Goal: Transaction & Acquisition: Purchase product/service

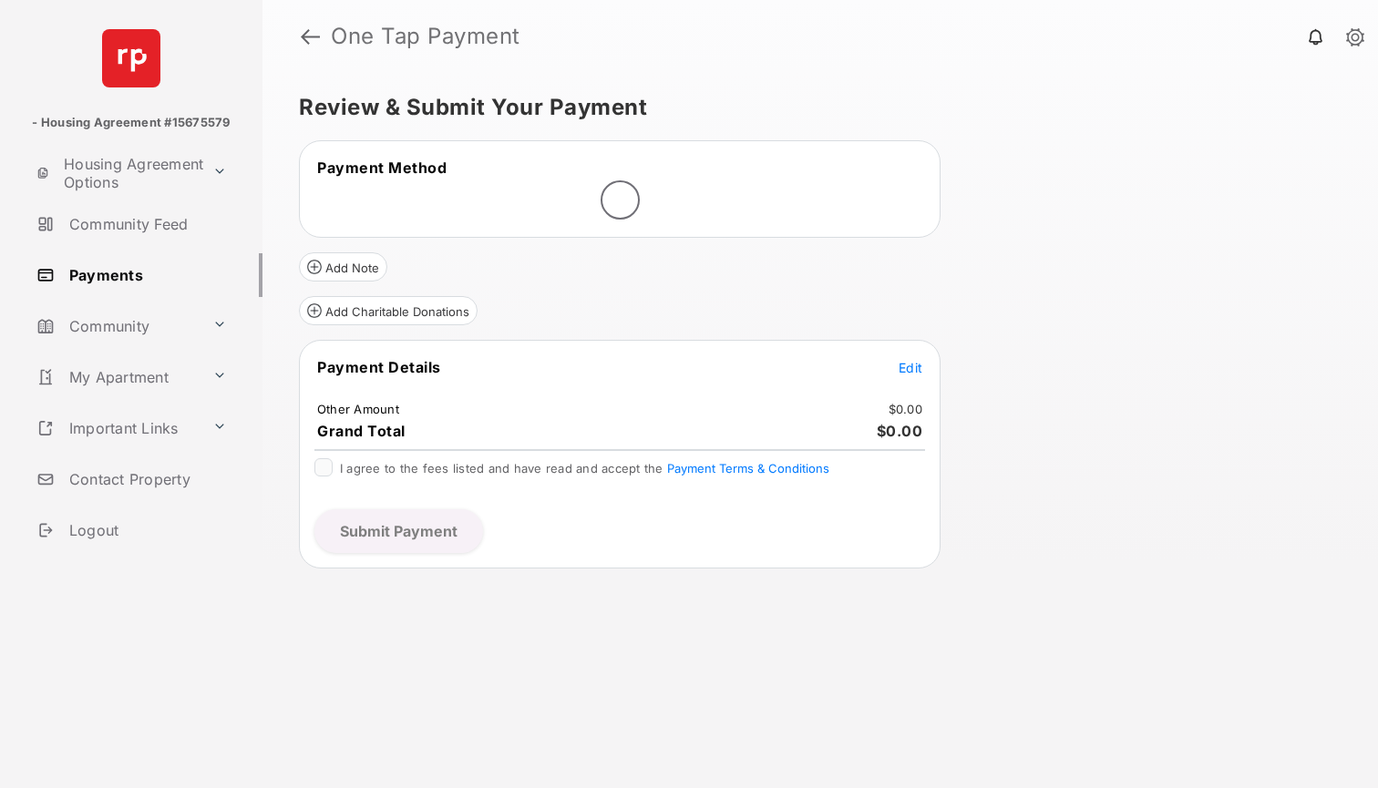
click at [916, 368] on span "Edit" at bounding box center [911, 367] width 24 height 15
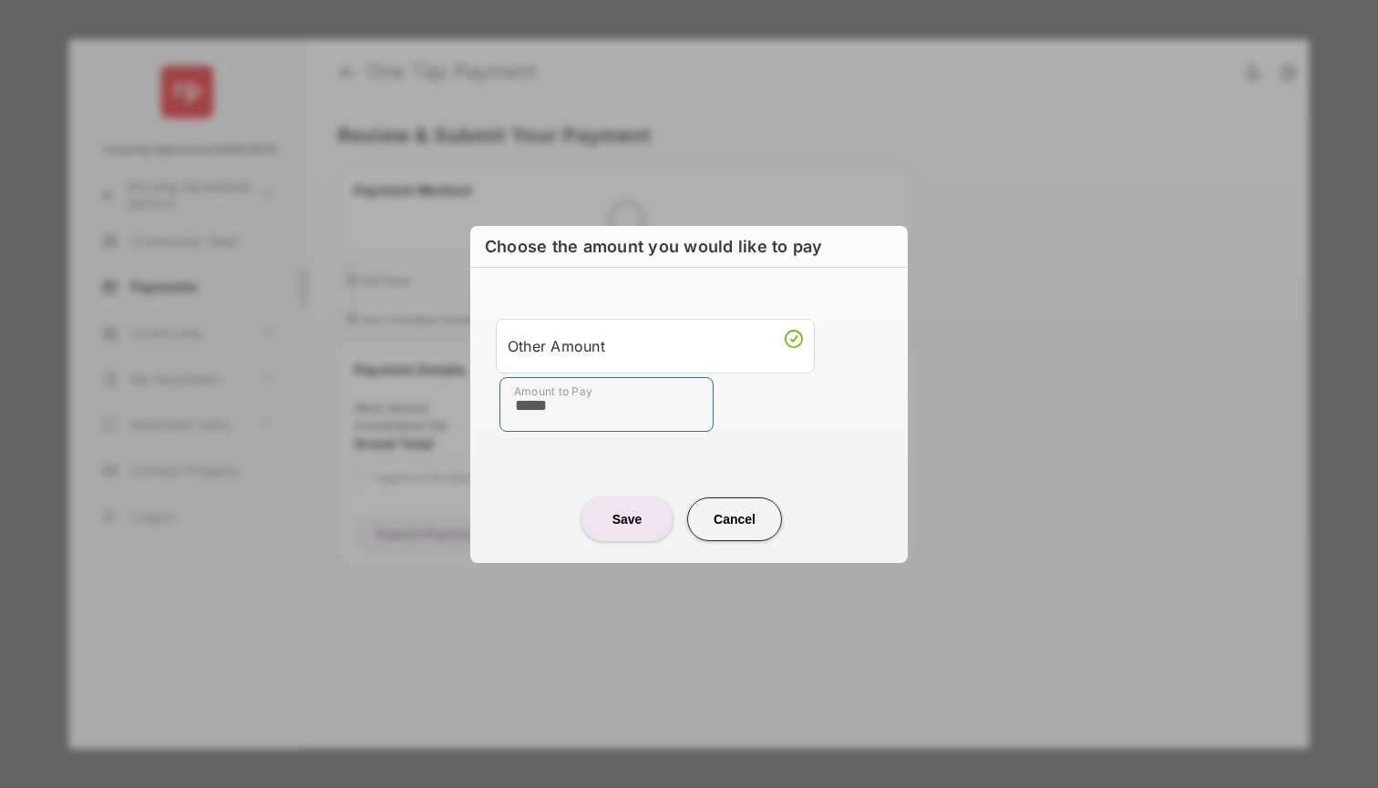
type input "*****"
click at [617, 532] on button "Save" at bounding box center [627, 520] width 91 height 44
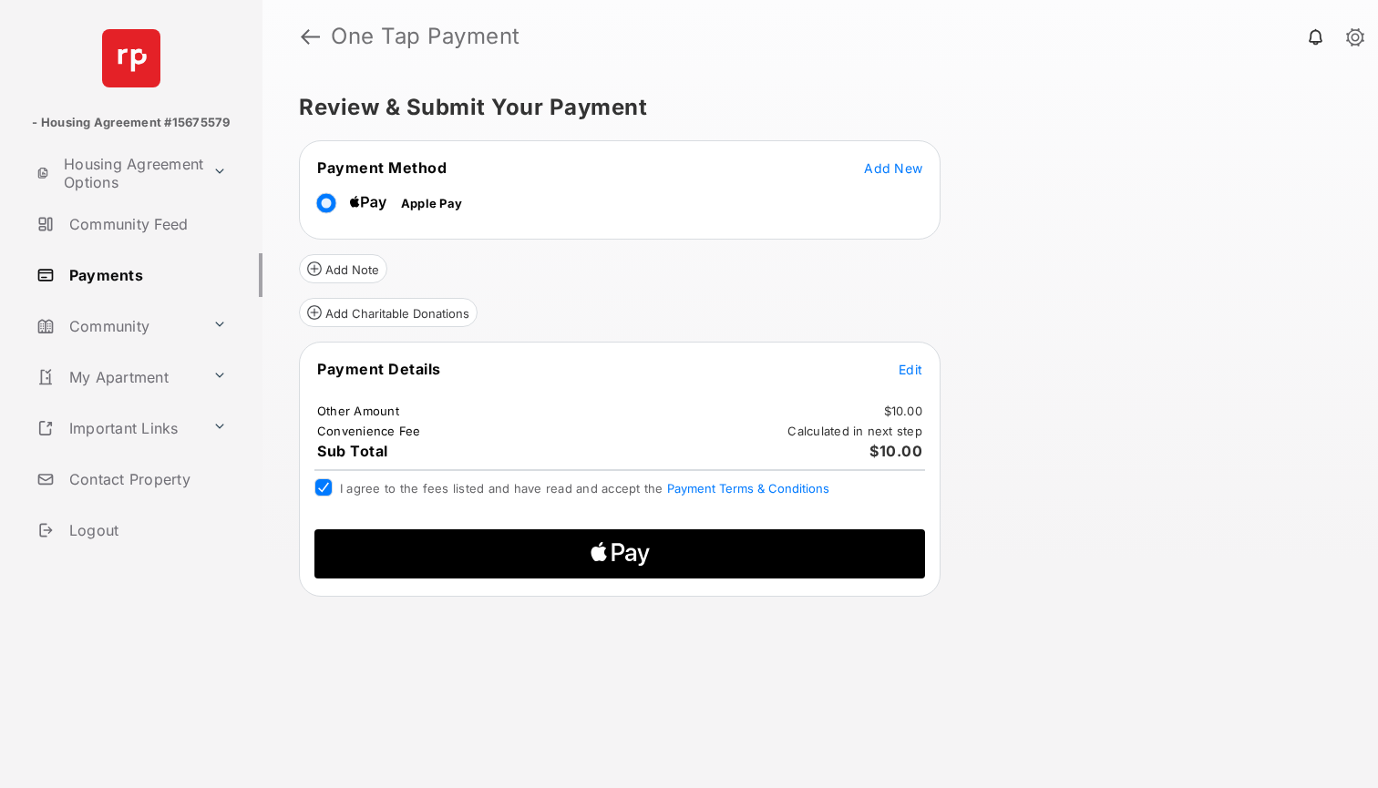
click at [499, 550] on icon "Apple Logo" at bounding box center [620, 554] width 291 height 49
click at [614, 566] on icon "Apple Logo" at bounding box center [620, 554] width 291 height 49
click at [675, 558] on icon "Apple Logo" at bounding box center [620, 554] width 291 height 49
click at [636, 552] on icon "Apple Logo" at bounding box center [620, 554] width 291 height 49
click at [901, 368] on span "Edit" at bounding box center [911, 369] width 24 height 15
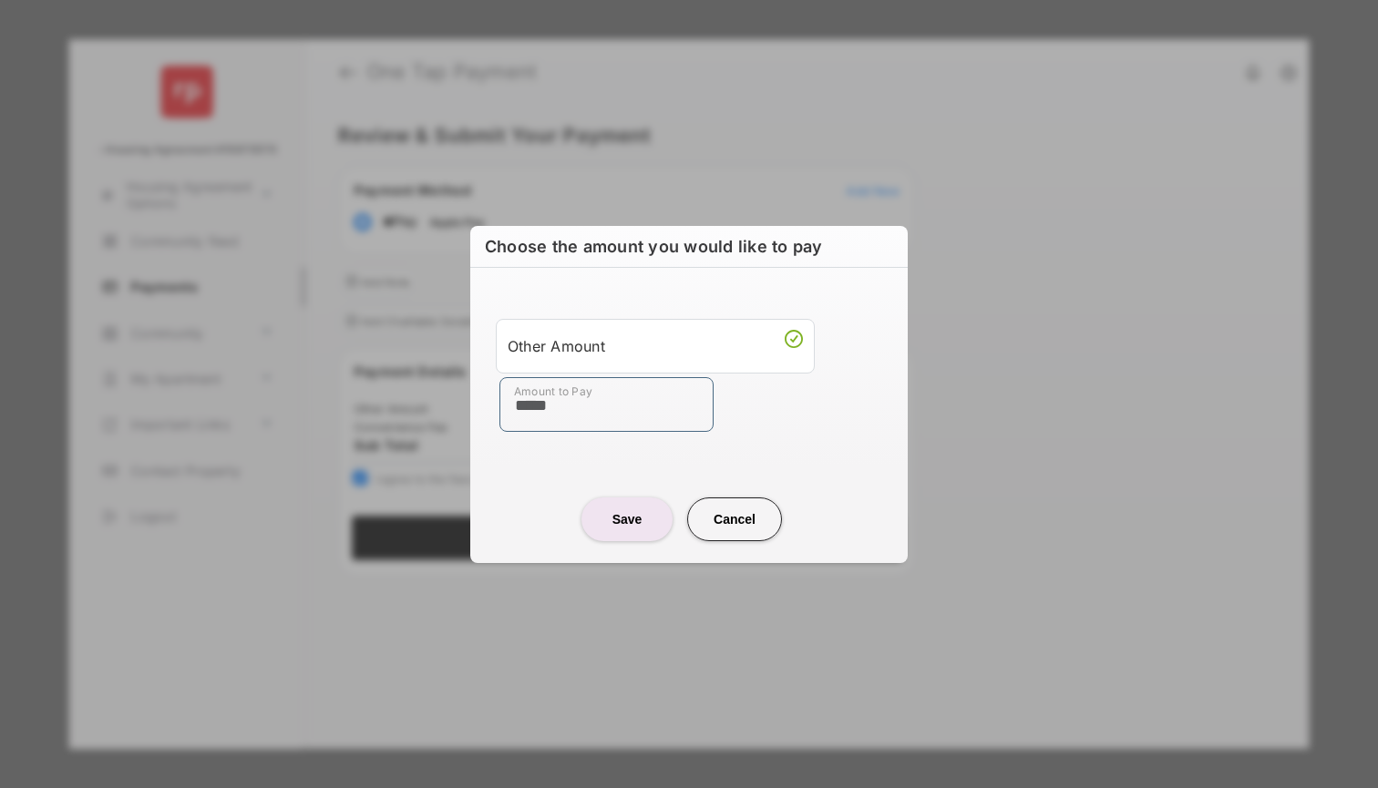
click at [616, 399] on input "*****" at bounding box center [607, 404] width 214 height 55
type input "*****"
click at [631, 518] on button "Save" at bounding box center [627, 520] width 91 height 44
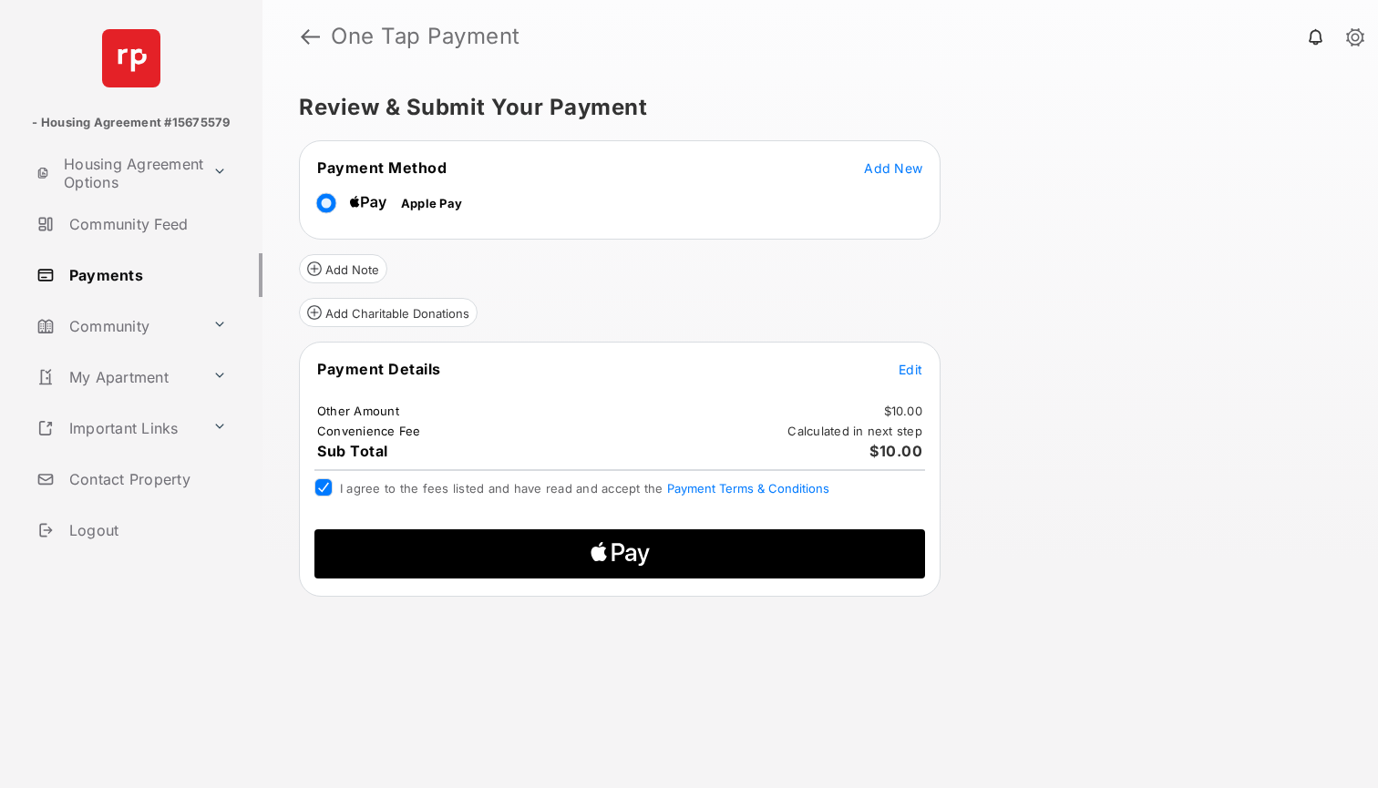
click at [664, 565] on icon "Apple Logo" at bounding box center [620, 554] width 291 height 49
click at [491, 1] on header "One Tap Payment" at bounding box center [821, 36] width 1116 height 73
click at [655, 541] on icon "Apple Logo" at bounding box center [620, 554] width 291 height 49
click at [582, 562] on icon "Apple Logo" at bounding box center [620, 554] width 291 height 49
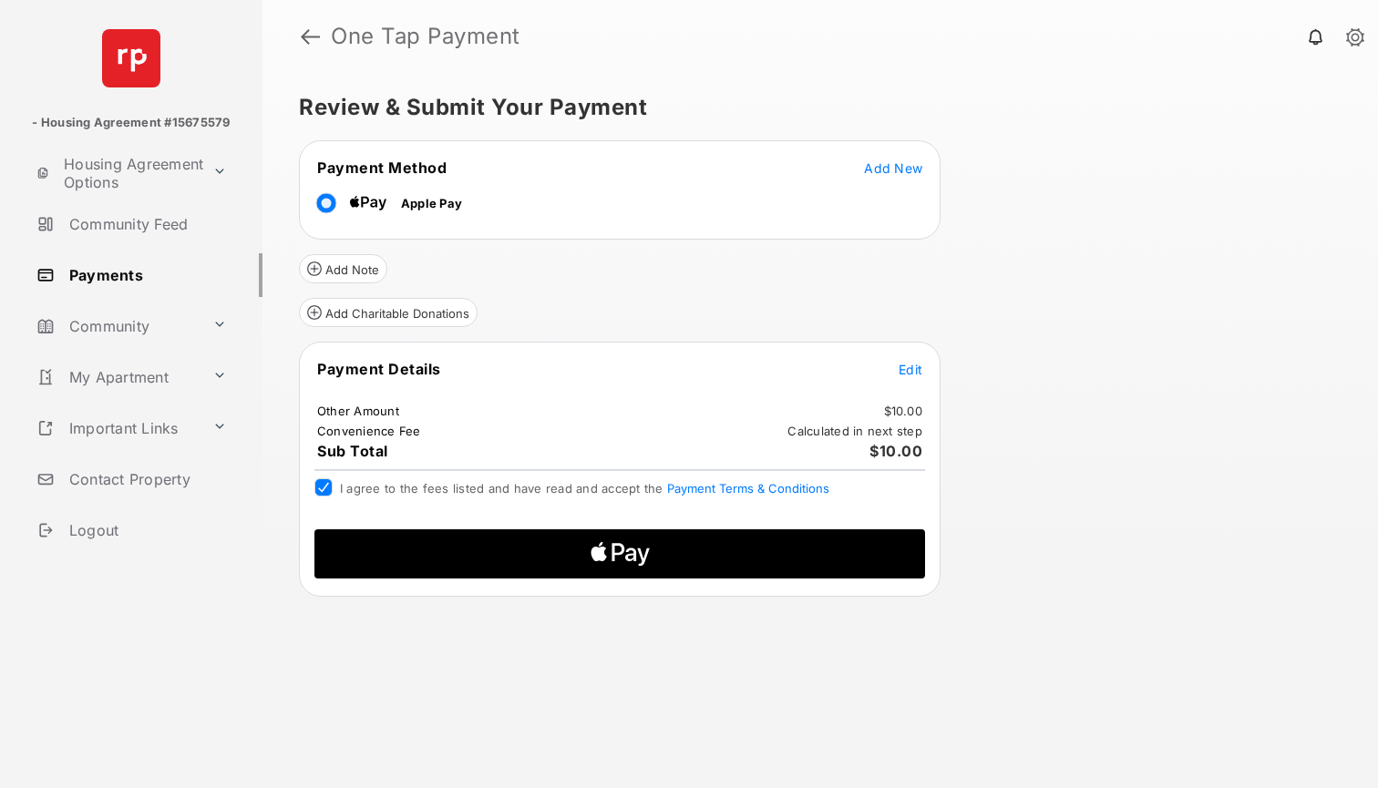
click at [582, 562] on icon "Apple Logo" at bounding box center [620, 554] width 291 height 49
click at [311, 38] on link at bounding box center [310, 37] width 19 height 44
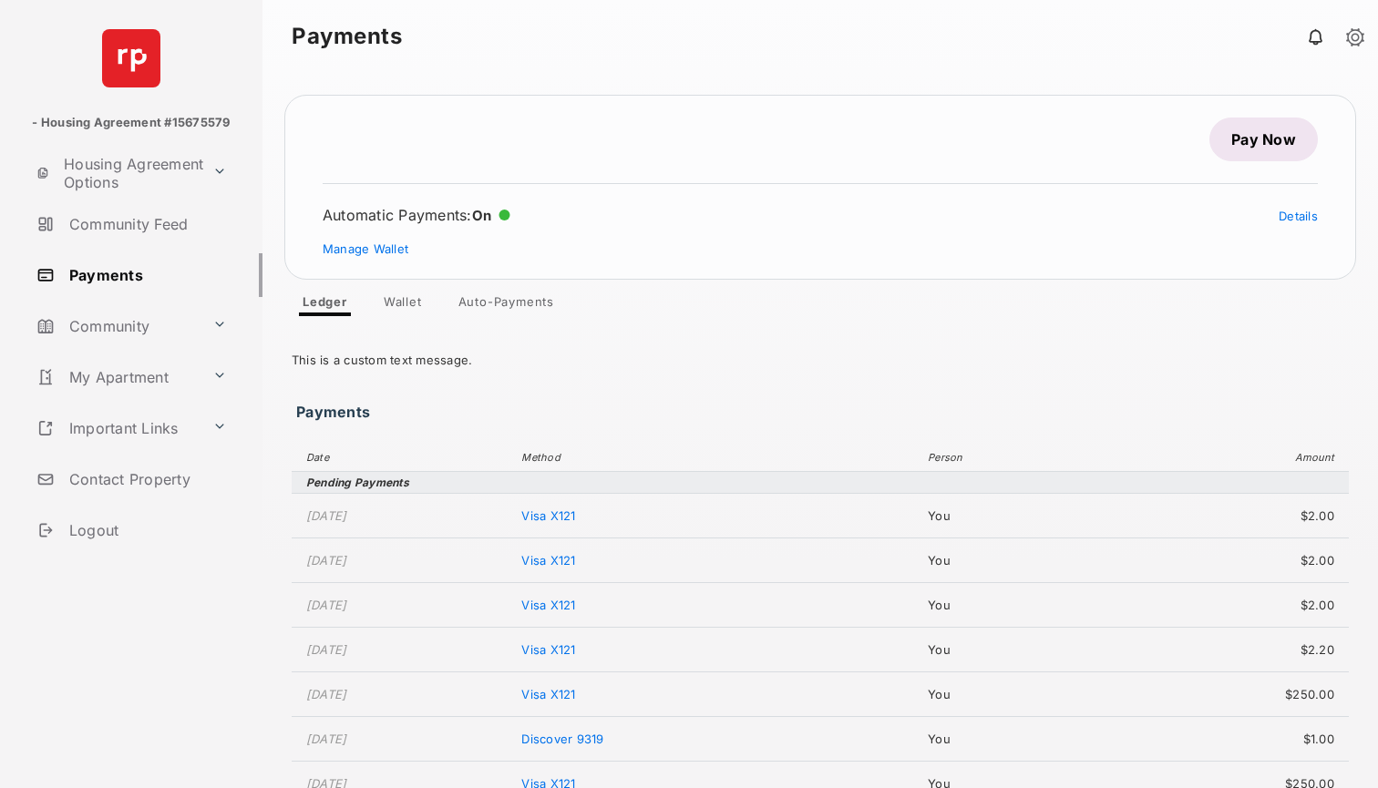
click at [1235, 141] on link "Pay Now" at bounding box center [1264, 140] width 108 height 44
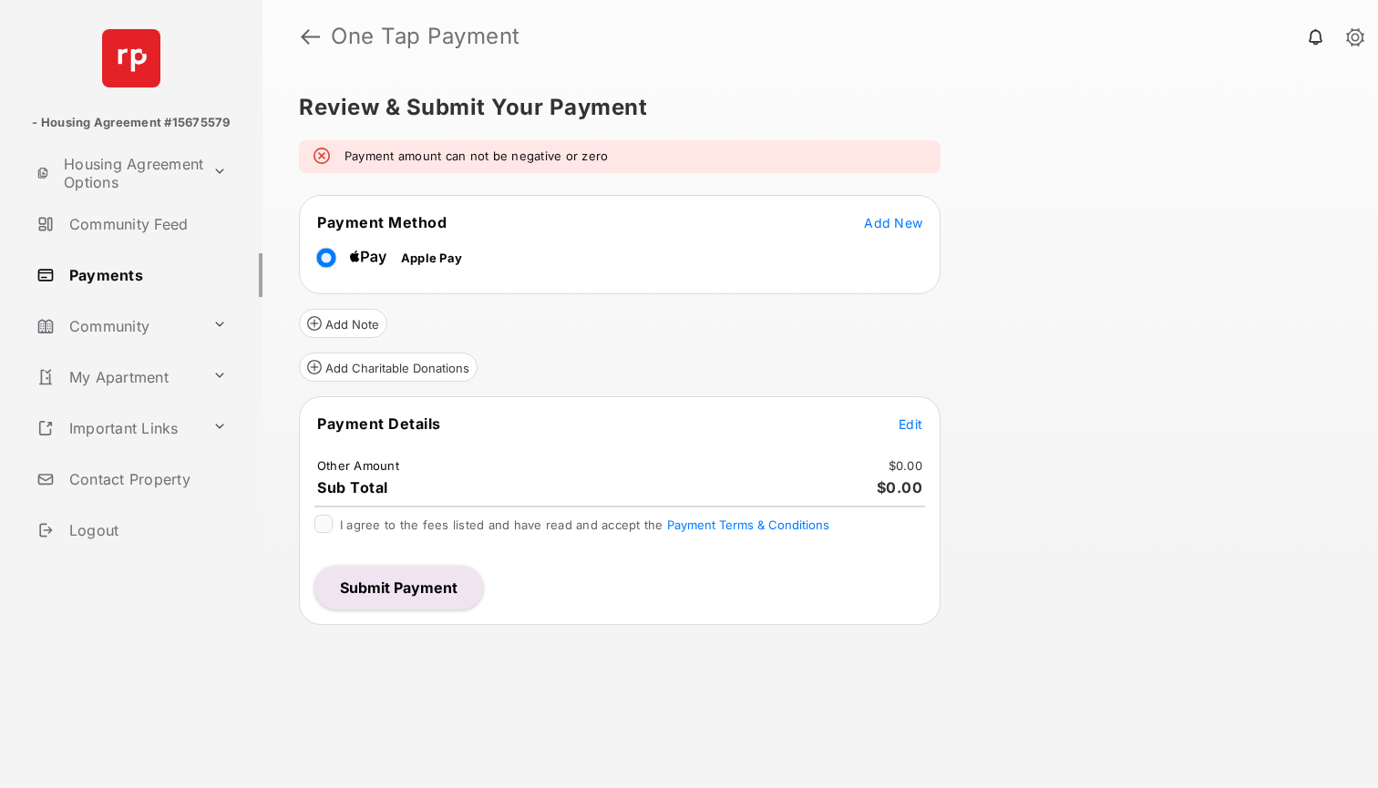
click at [905, 421] on span "Edit" at bounding box center [911, 424] width 24 height 15
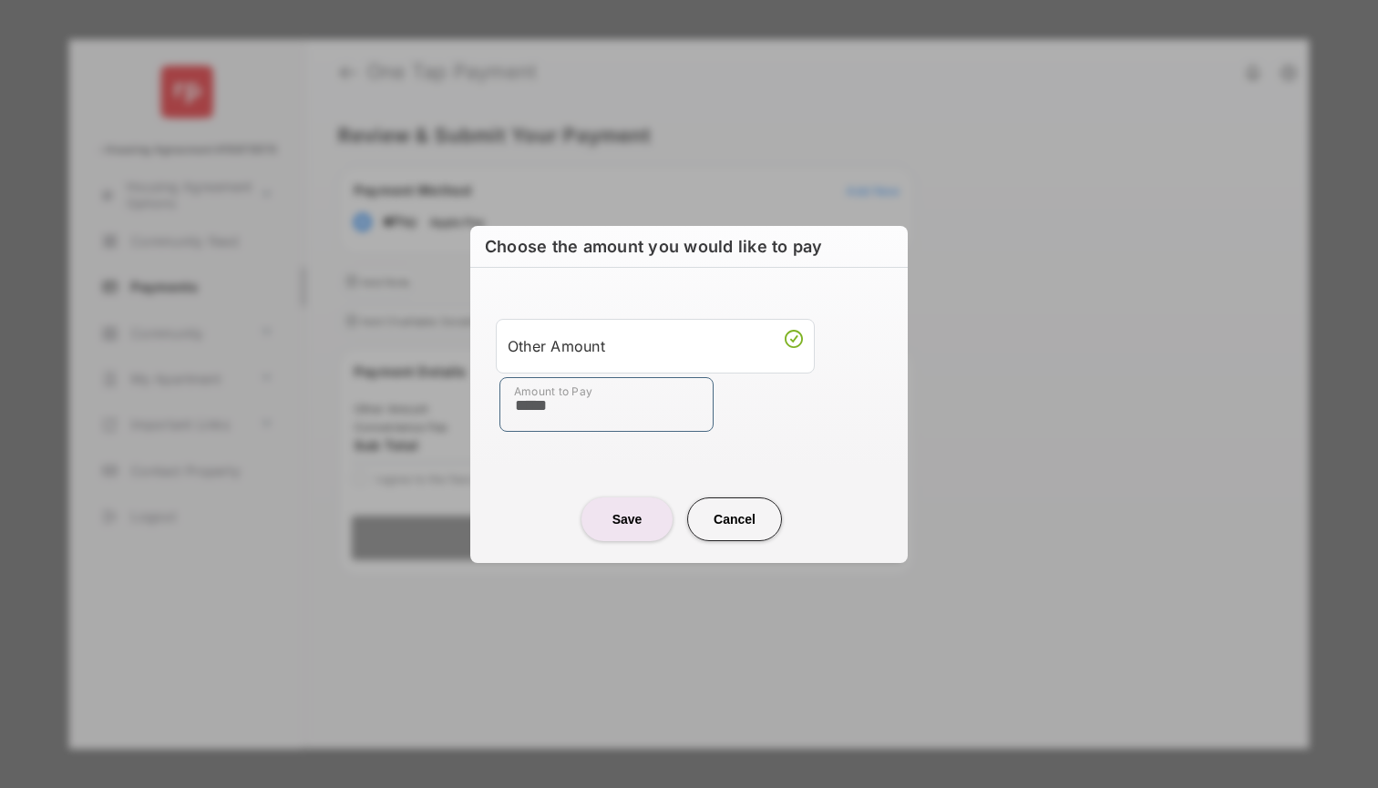
type input "*****"
click at [623, 520] on button "Save" at bounding box center [627, 520] width 91 height 44
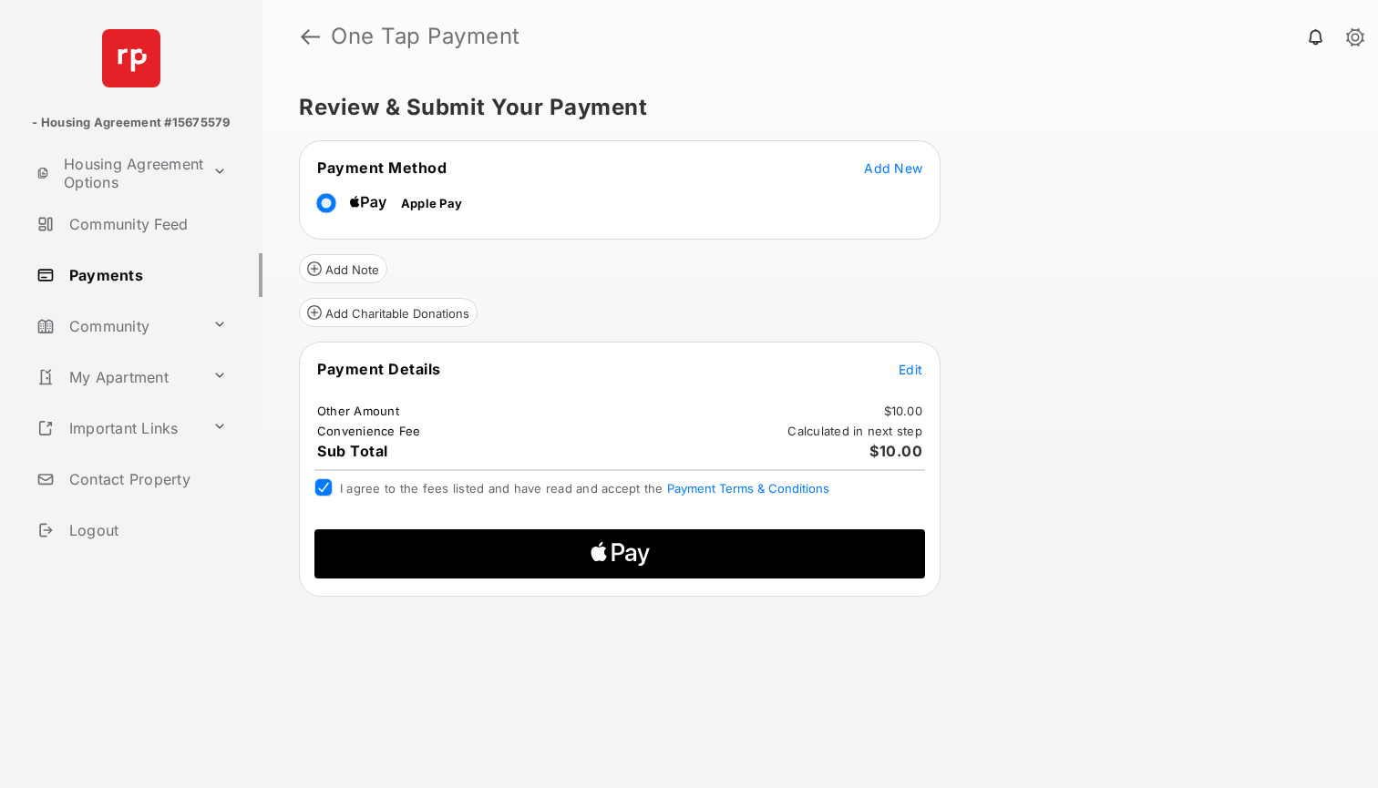
click at [460, 556] on span "Apple Logo" at bounding box center [620, 554] width 582 height 49
click at [645, 553] on icon "Apple Logo" at bounding box center [620, 554] width 291 height 49
click at [715, 487] on button "Payment Terms & Conditions" at bounding box center [748, 488] width 162 height 15
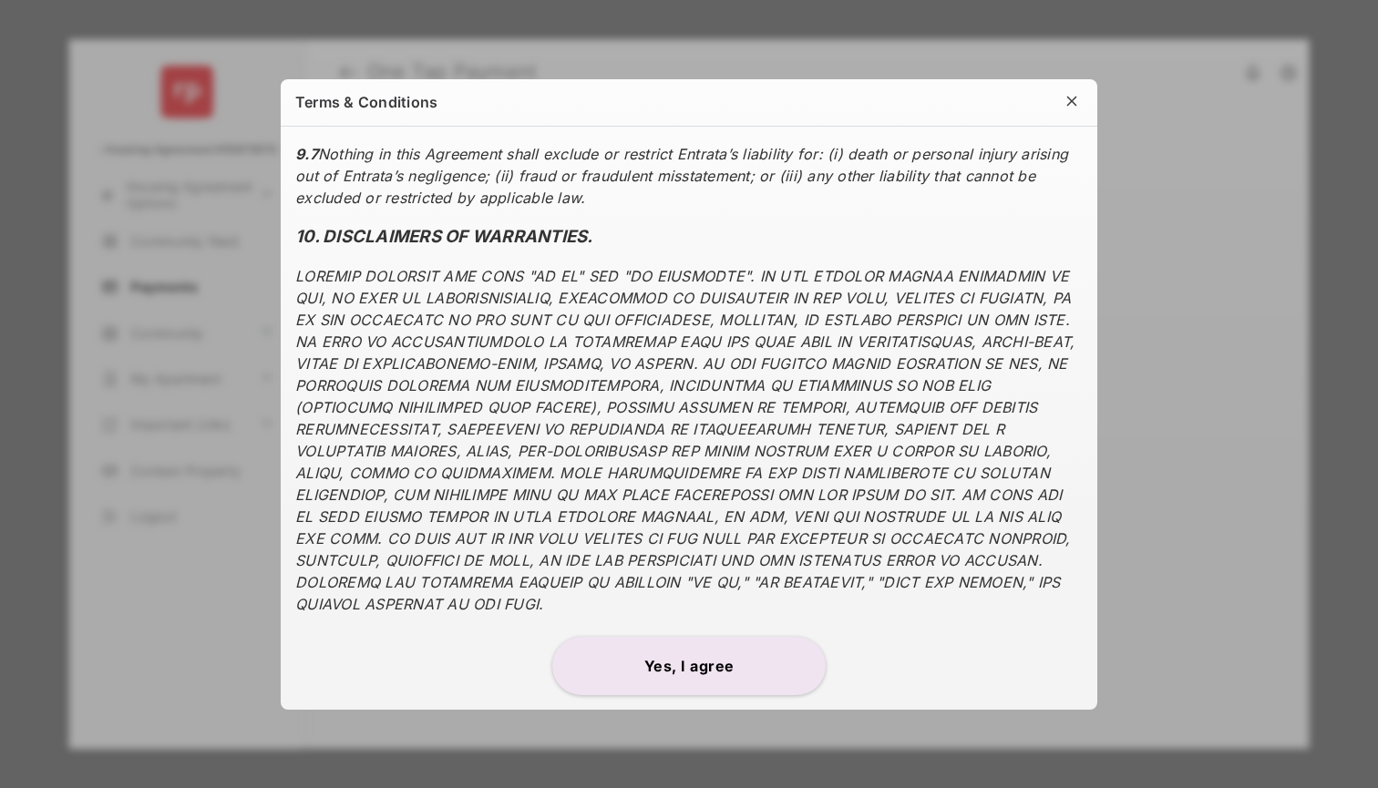
scroll to position [5812, 0]
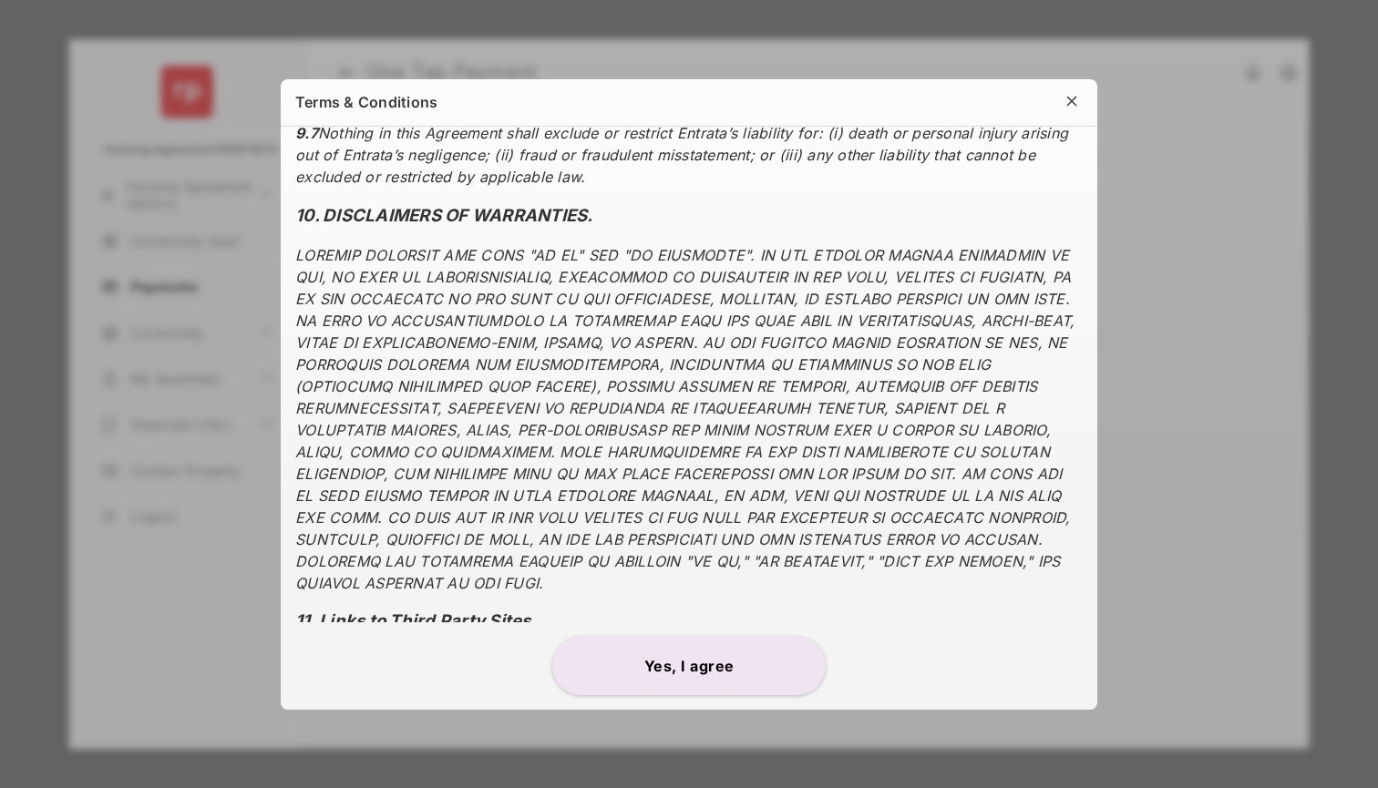
click at [1069, 96] on button at bounding box center [1072, 102] width 22 height 25
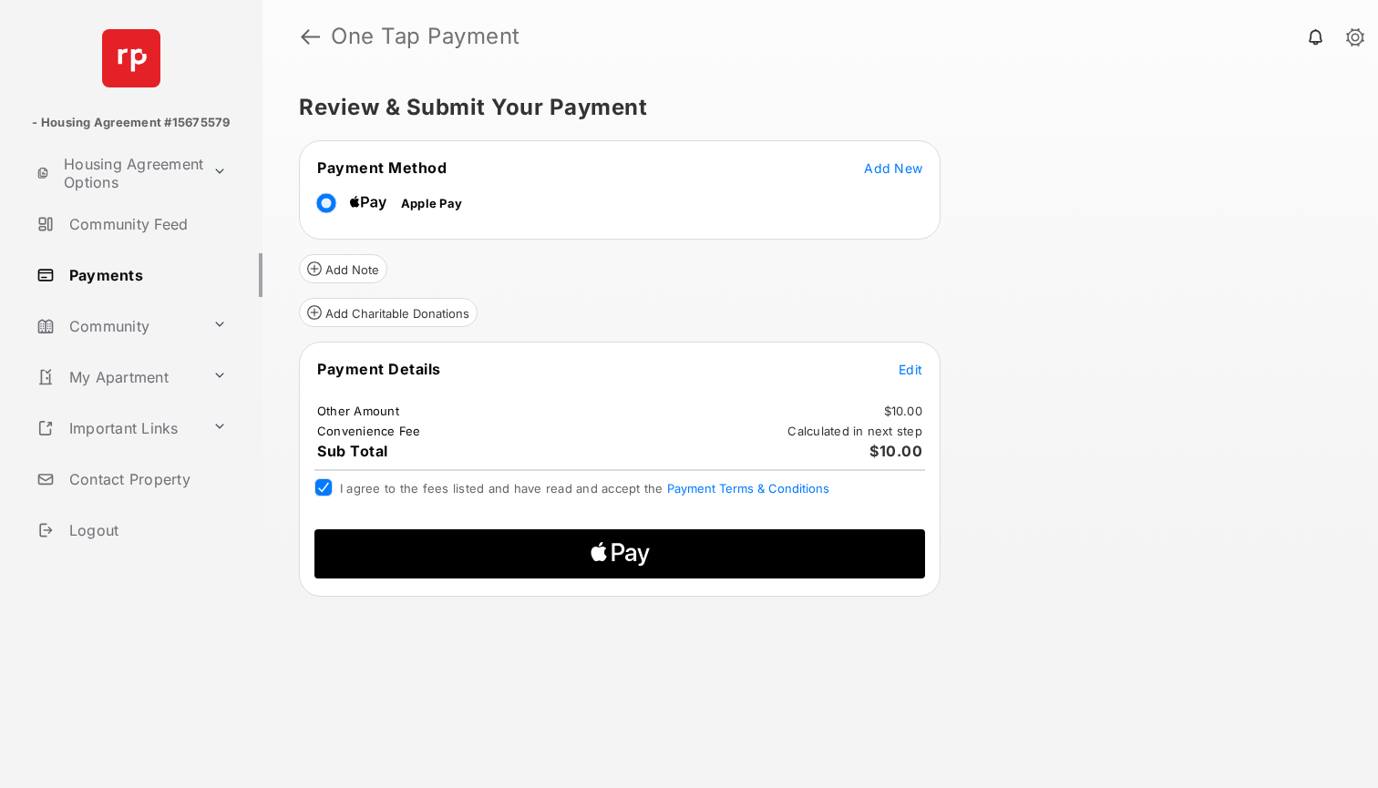
click at [710, 550] on icon "Apple Logo" at bounding box center [620, 554] width 291 height 49
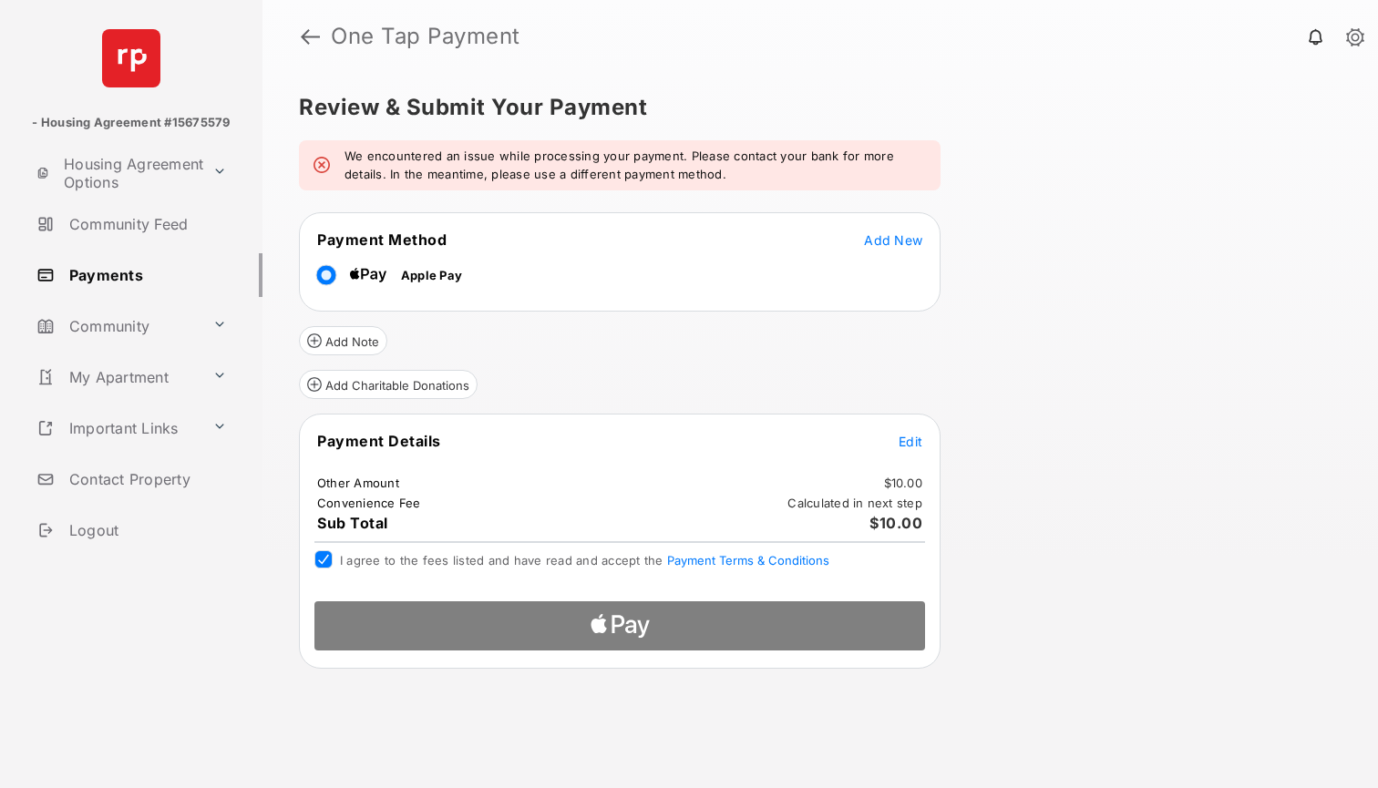
click at [613, 635] on div at bounding box center [620, 620] width 640 height 67
click at [324, 164] on span at bounding box center [322, 166] width 16 height 18
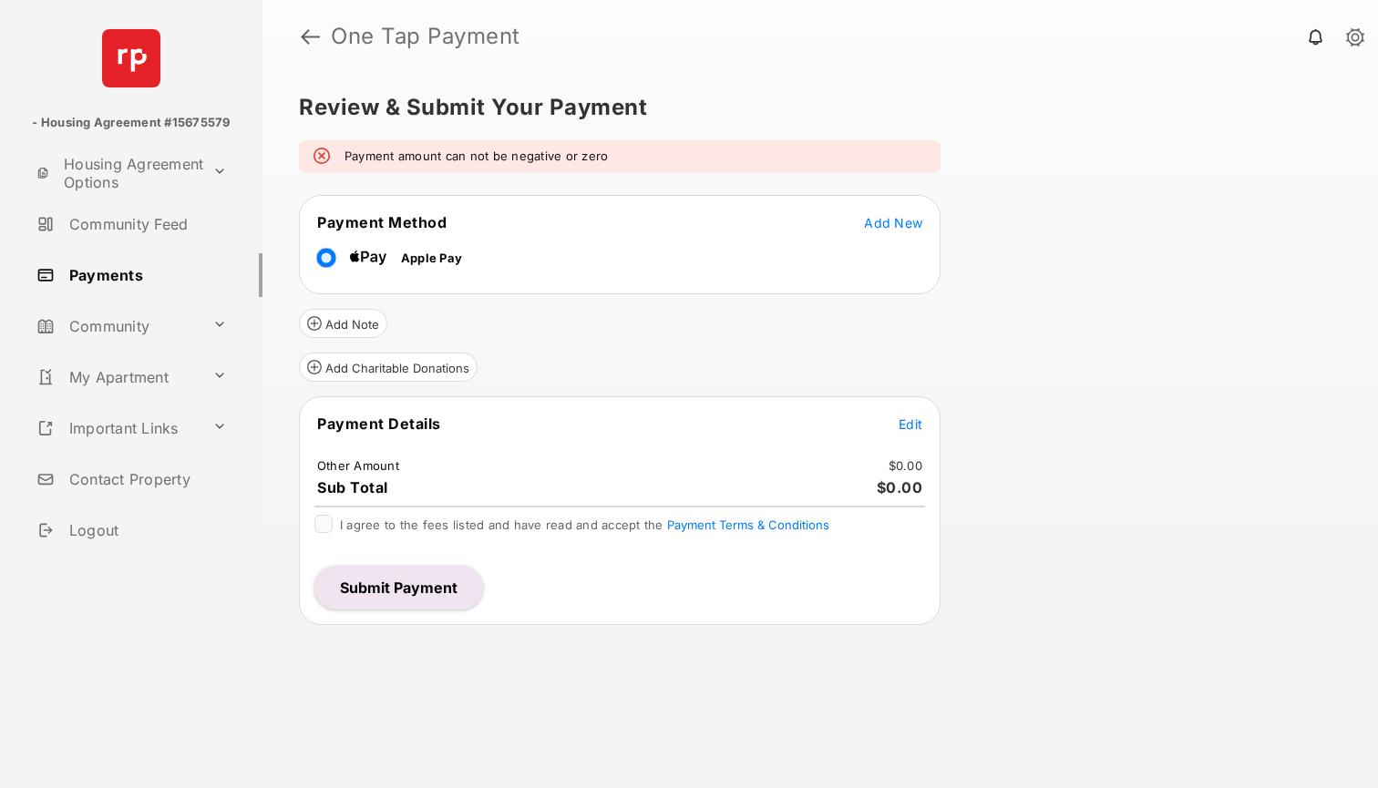
click at [909, 413] on div "Payment Details Edit Other Amount $0.00 Sub Total $0.00 I agree to the fees lis…" at bounding box center [620, 511] width 642 height 229
click at [911, 424] on span "Edit" at bounding box center [911, 424] width 24 height 15
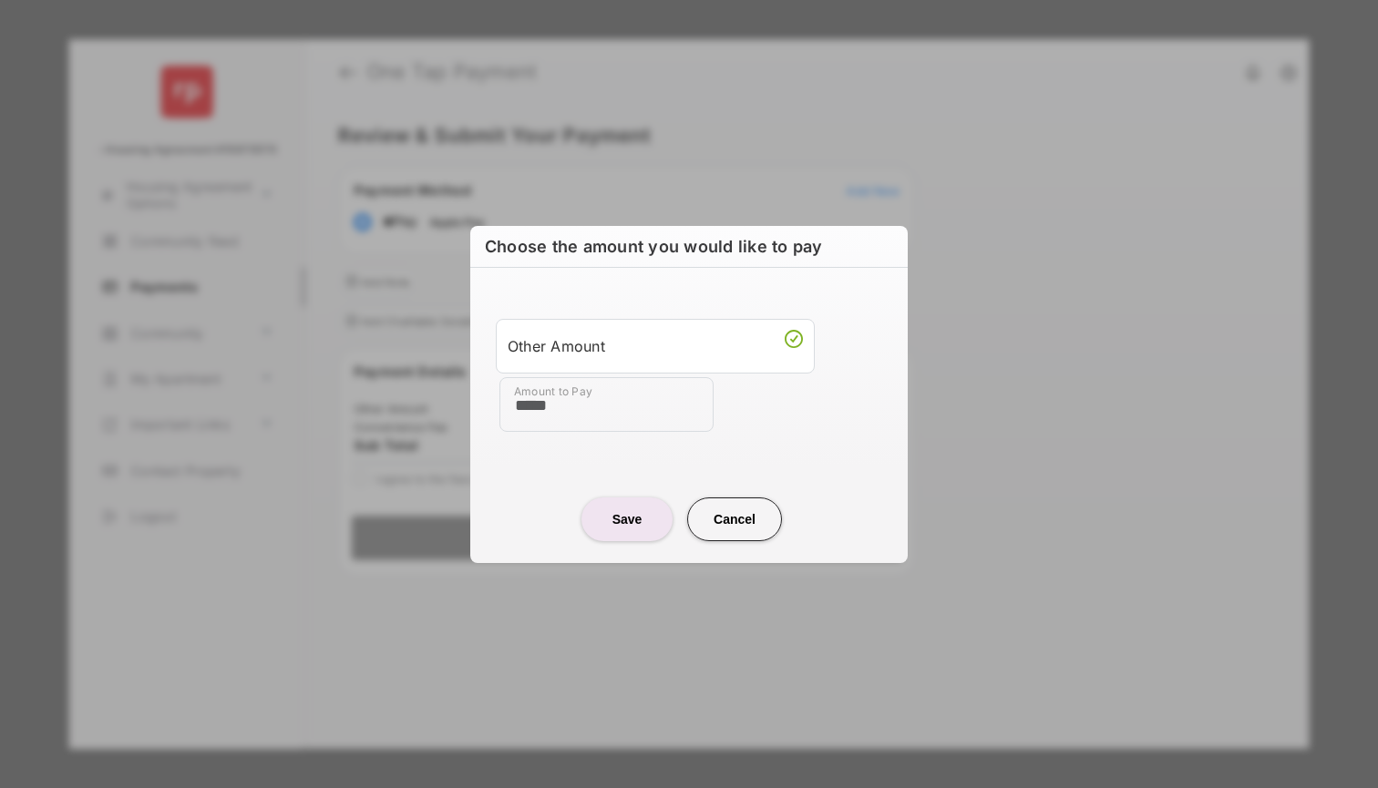
type input "*****"
click at [592, 521] on button "Save" at bounding box center [627, 520] width 91 height 44
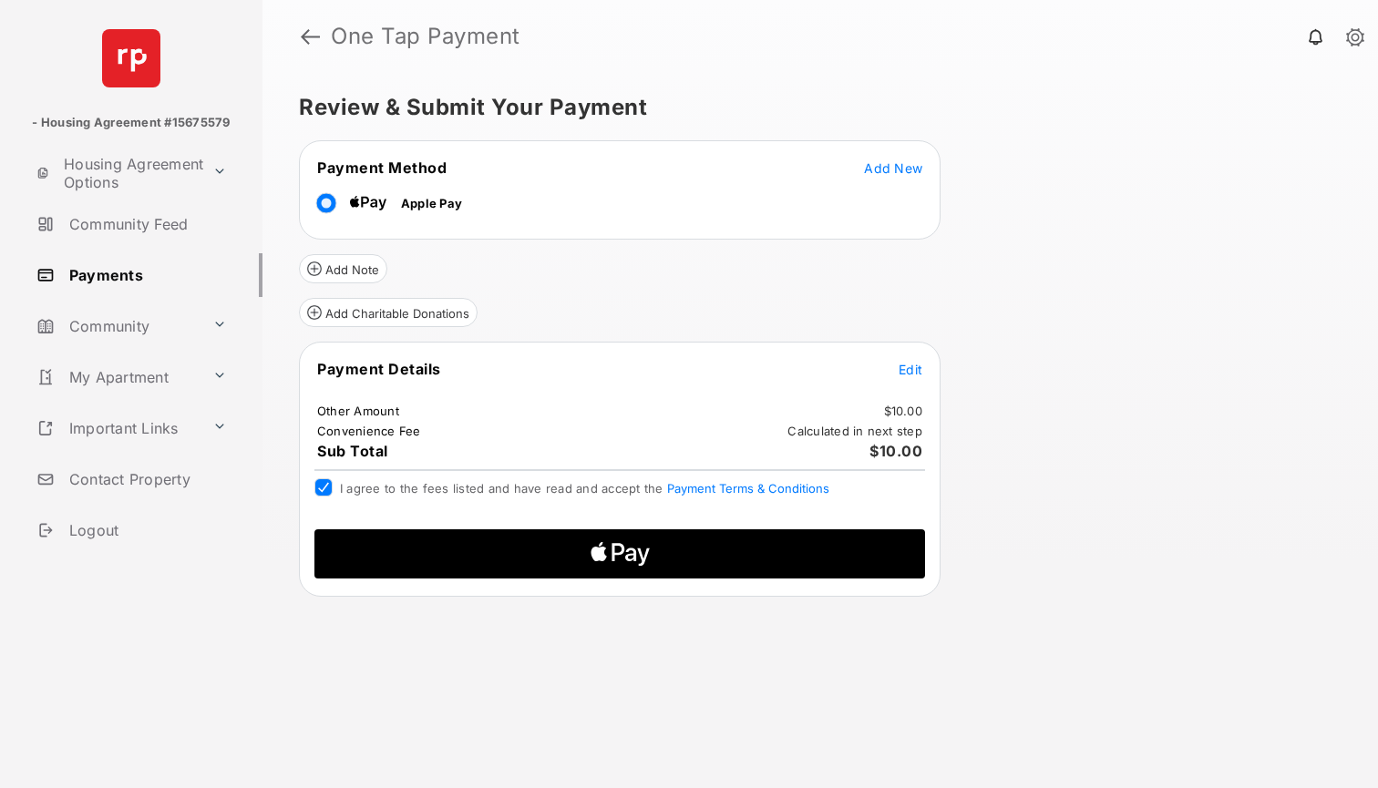
click at [500, 566] on icon "Apple Logo" at bounding box center [620, 554] width 291 height 49
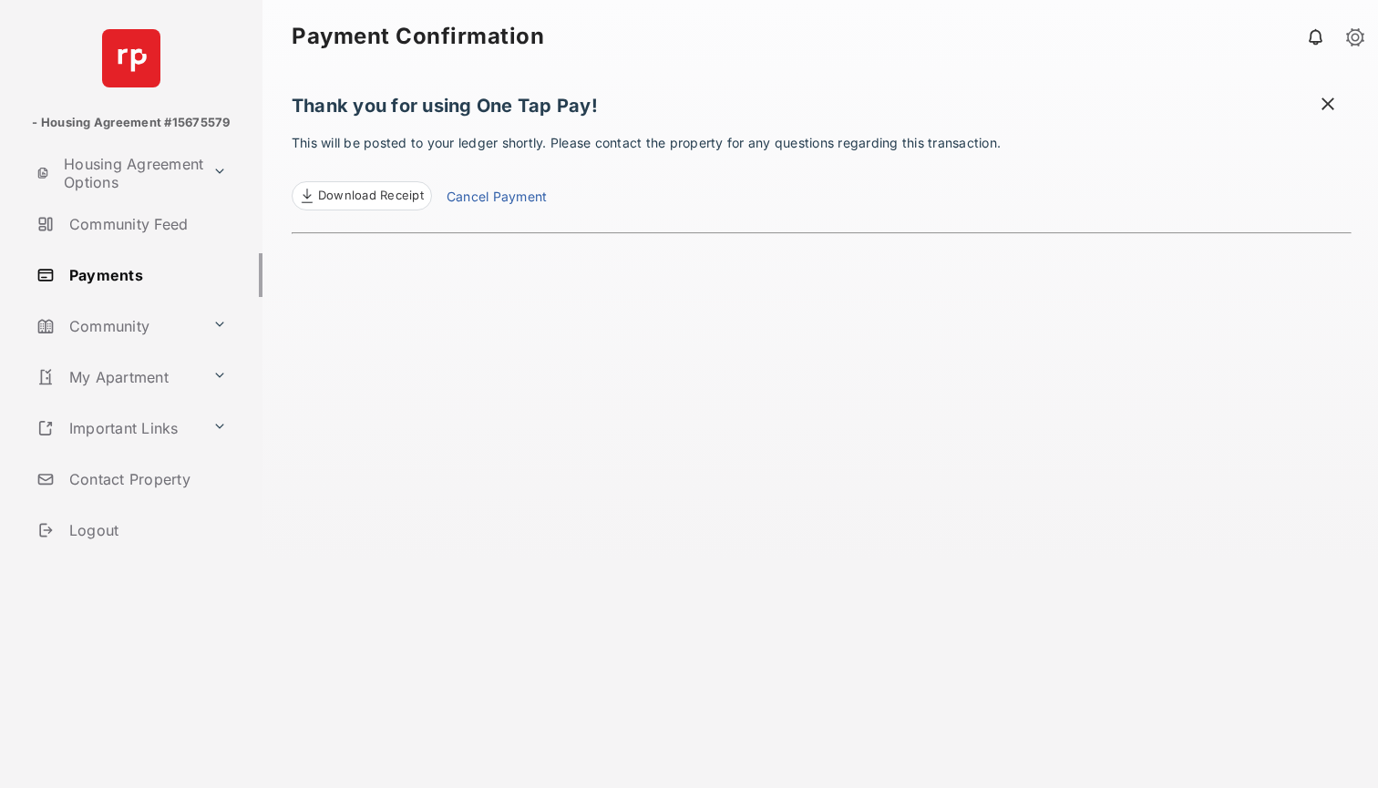
click at [389, 200] on span "Download Receipt" at bounding box center [371, 196] width 106 height 18
click at [1331, 92] on div "Thank you for using One Tap Pay! This will be posted to your ledger shortly. Pl…" at bounding box center [822, 431] width 1060 height 716
click at [1329, 104] on span at bounding box center [1328, 106] width 18 height 23
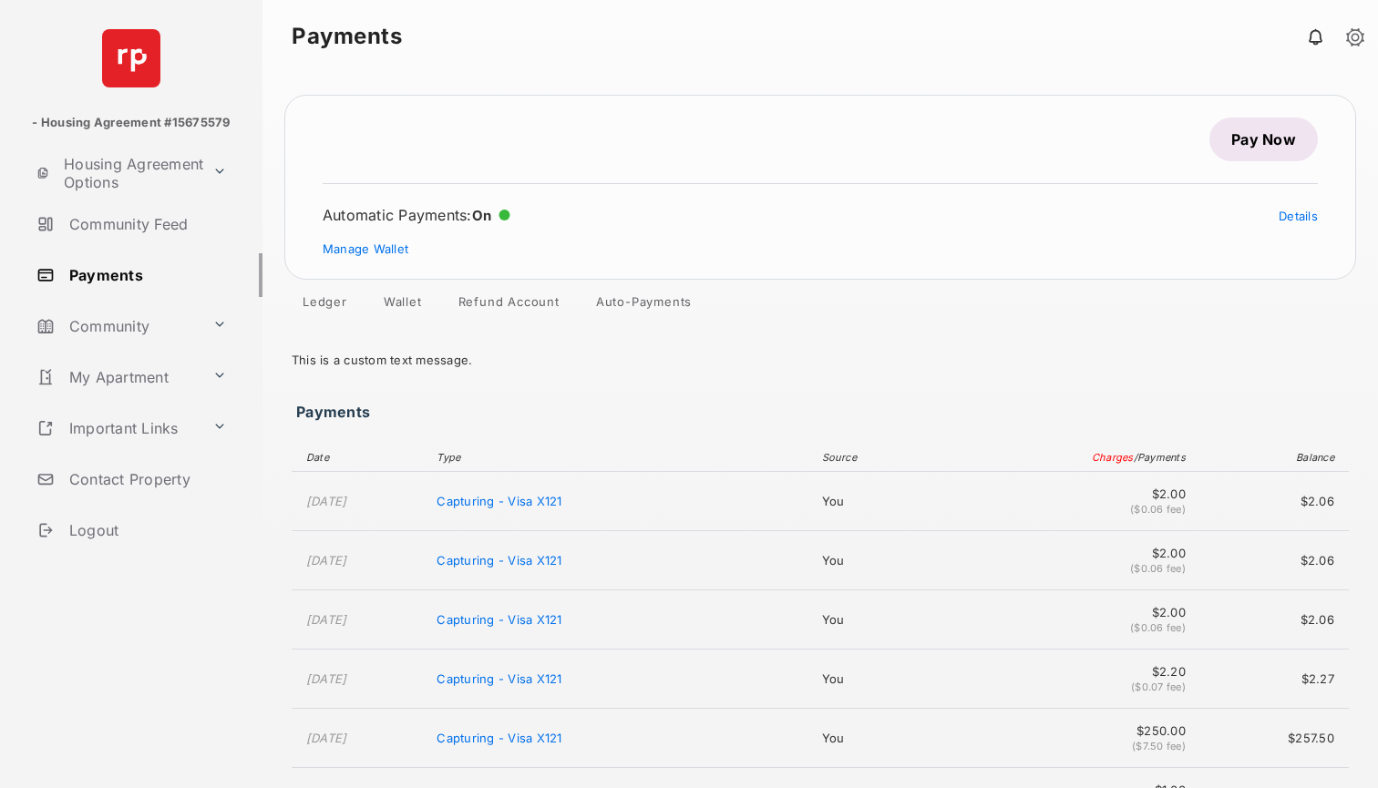
click at [664, 298] on link "Auto-Payments" at bounding box center [644, 305] width 125 height 22
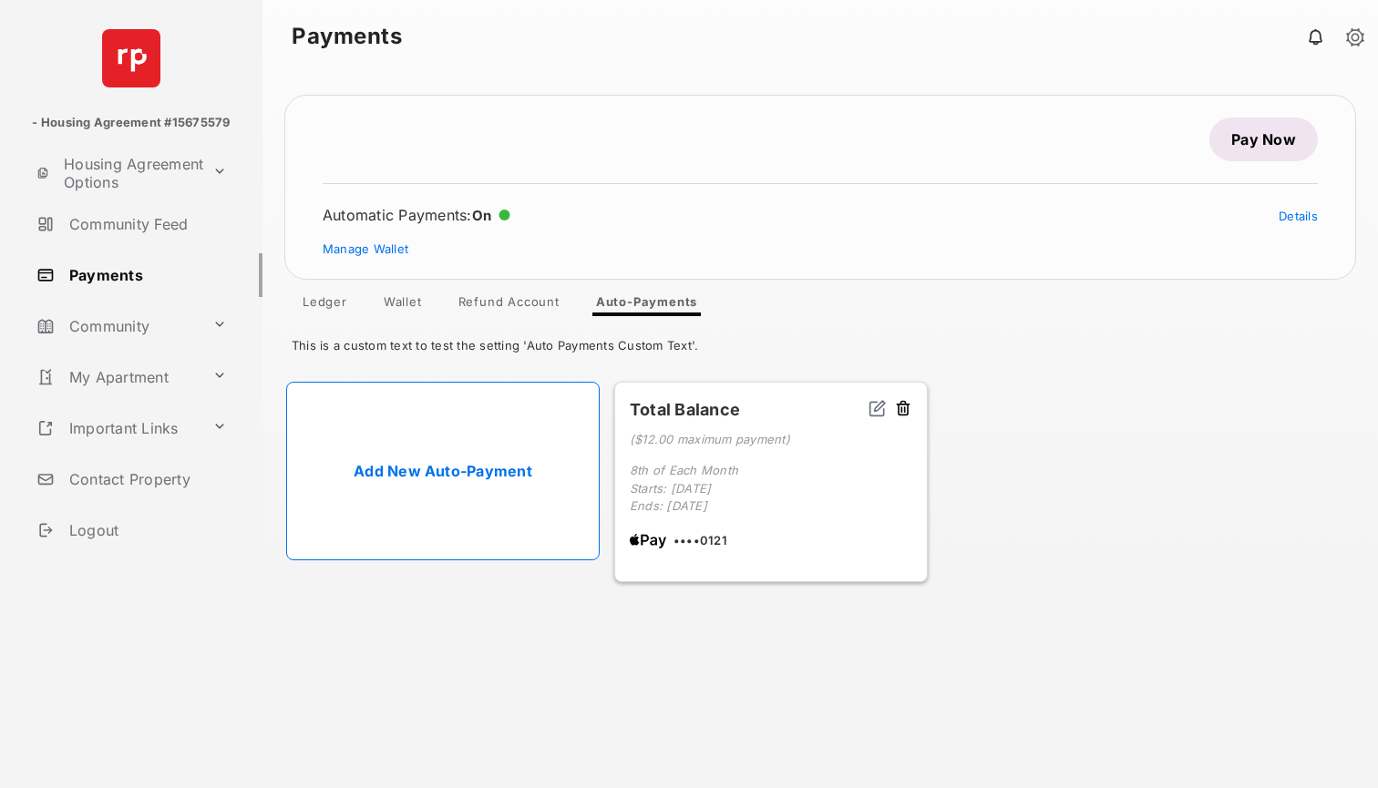
click at [915, 404] on div "Total Balance ( $12.00 maximum payment ) 8th of Each Month Starts: Sep 2025 End…" at bounding box center [771, 482] width 314 height 201
click at [911, 404] on button at bounding box center [903, 409] width 18 height 21
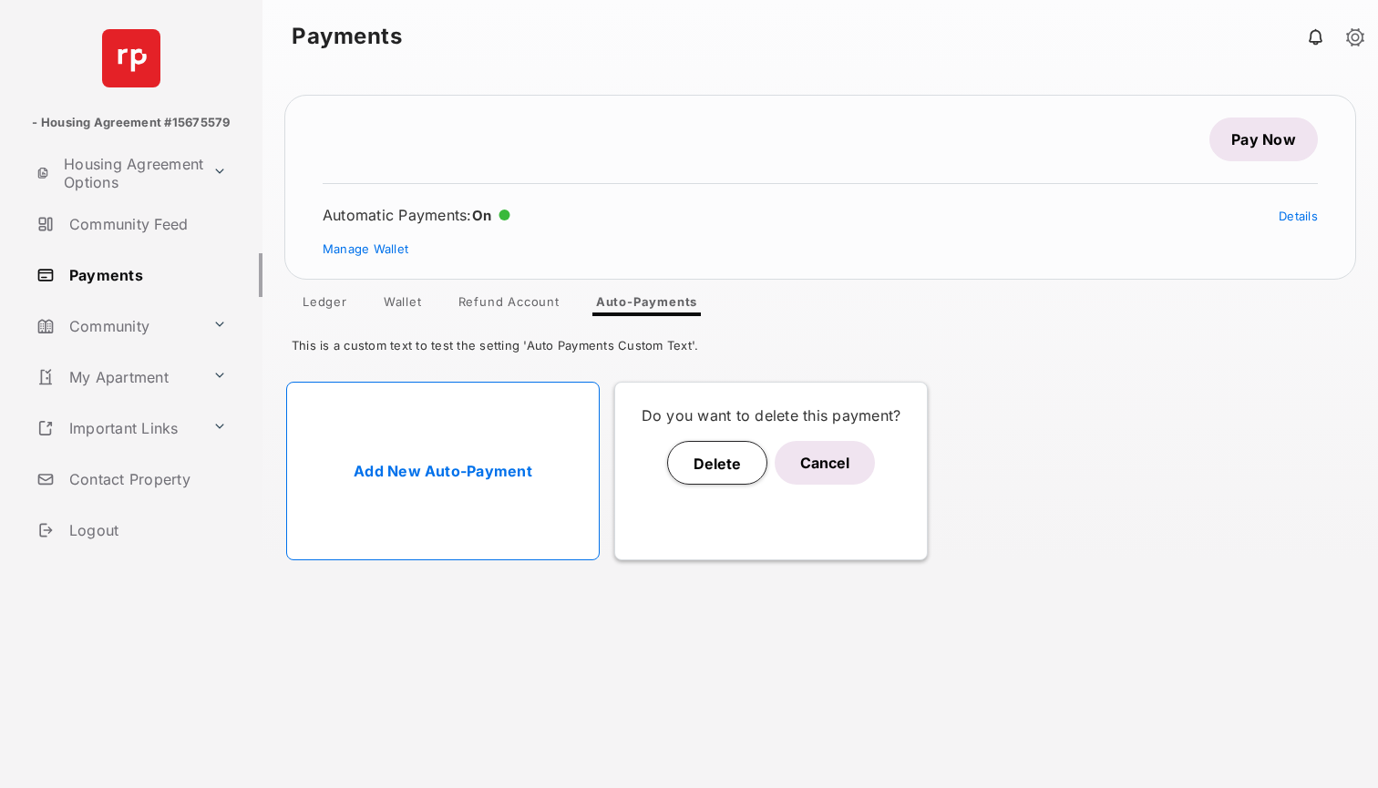
click at [834, 455] on button "Cancel" at bounding box center [825, 463] width 100 height 44
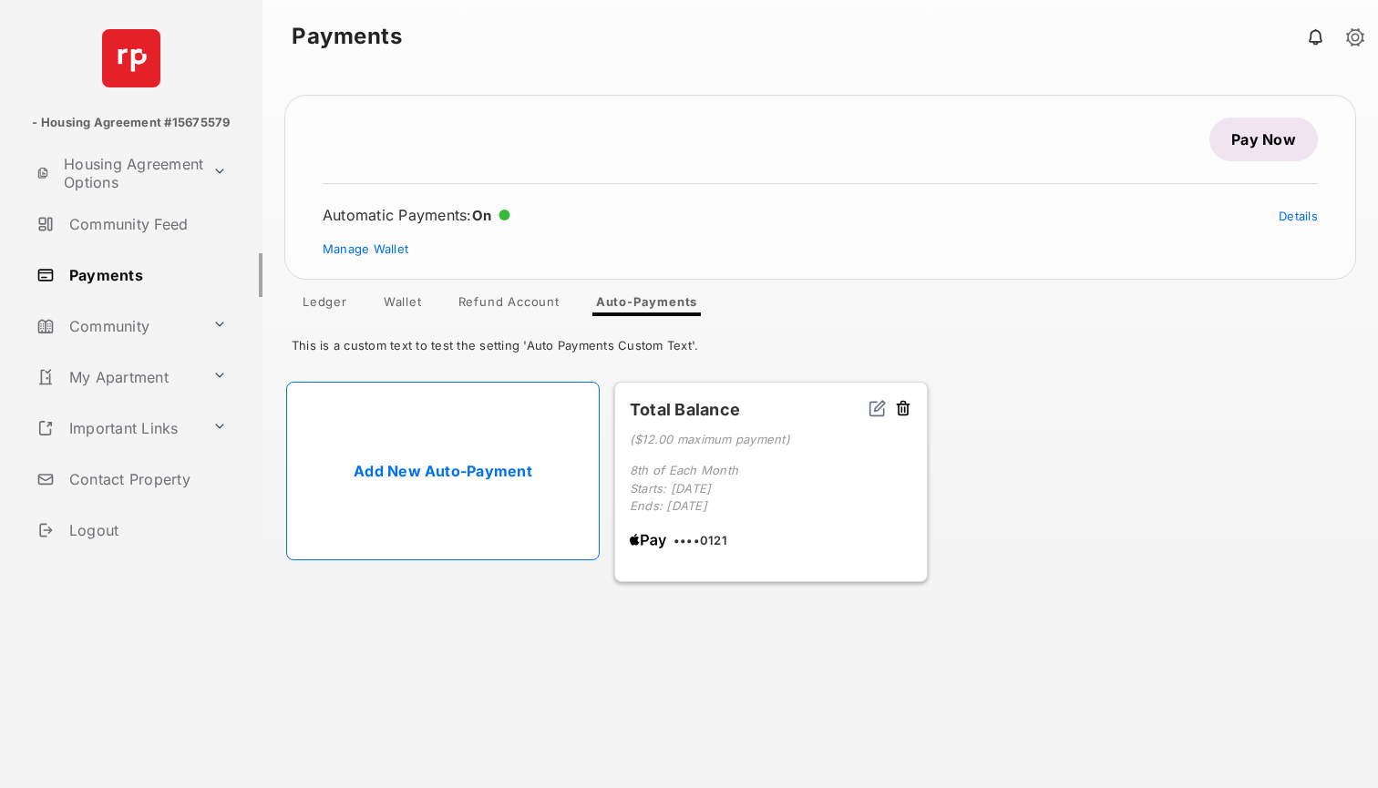
click at [903, 406] on button at bounding box center [903, 409] width 18 height 21
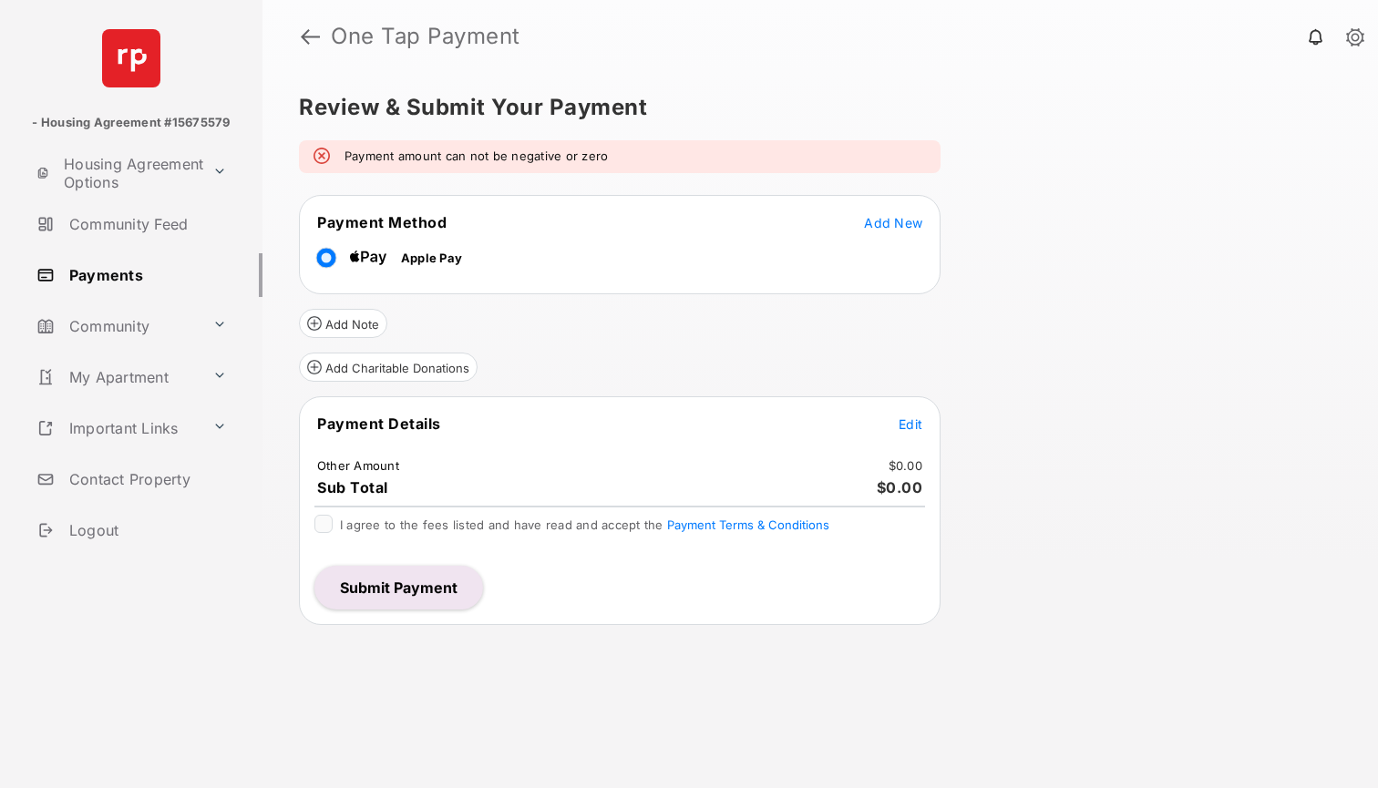
click at [310, 29] on link at bounding box center [310, 37] width 19 height 44
